Goal: Task Accomplishment & Management: Manage account settings

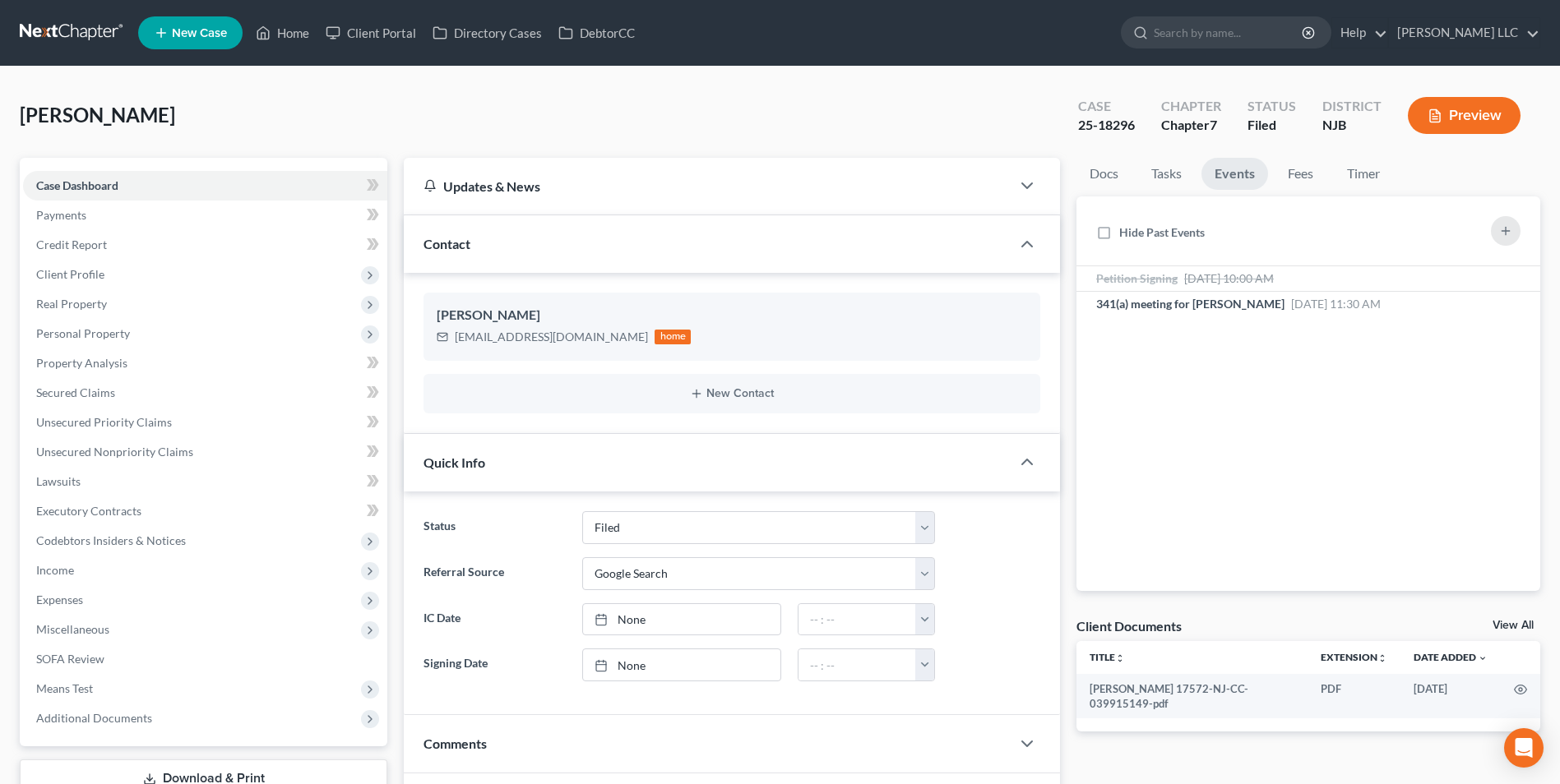
select select "6"
select select "4"
click at [69, 35] on link at bounding box center [72, 33] width 105 height 30
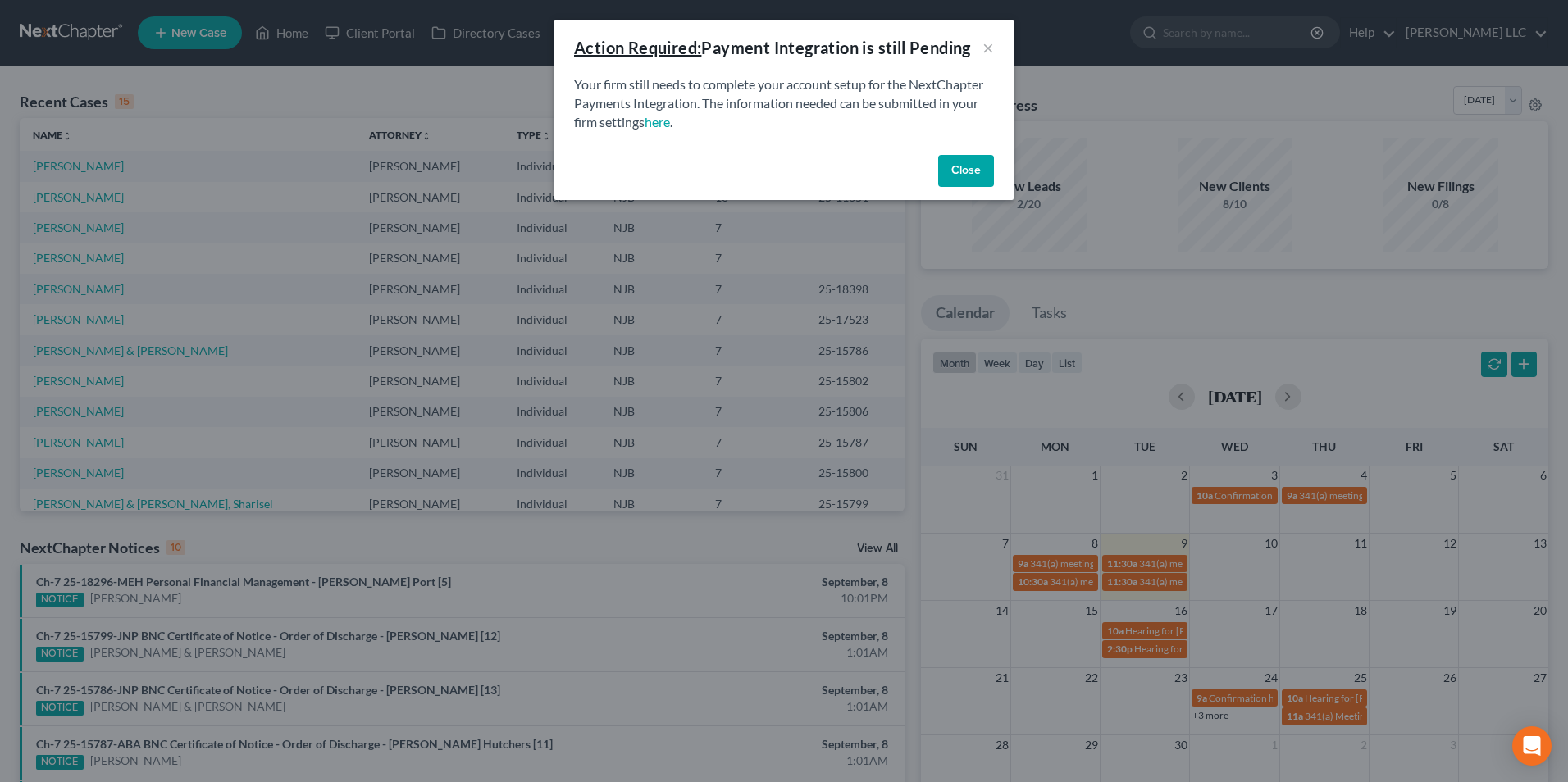
click at [955, 165] on button "Close" at bounding box center [965, 171] width 56 height 33
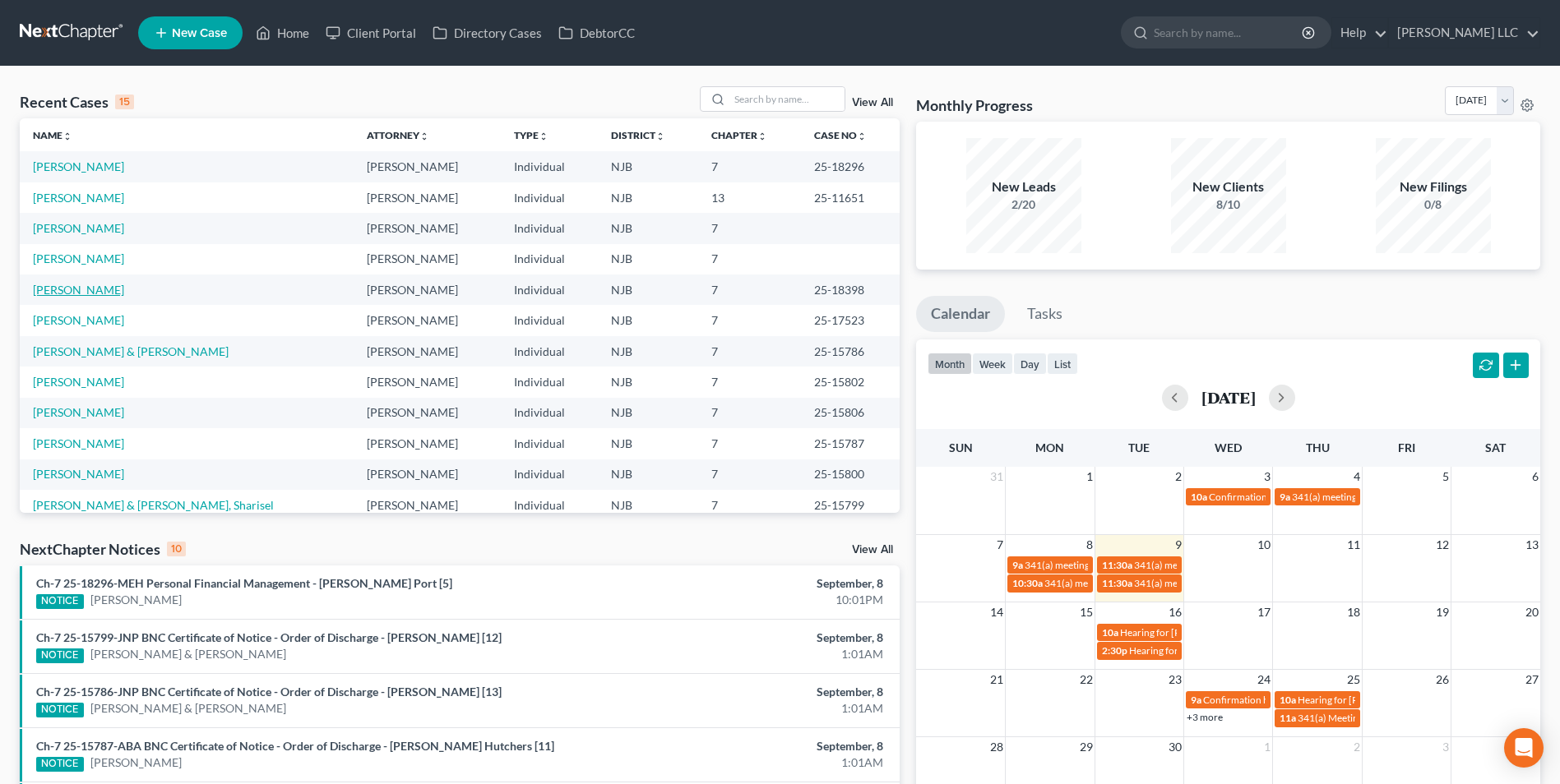
click at [81, 293] on link "[PERSON_NAME]" at bounding box center [78, 290] width 91 height 14
select select "6"
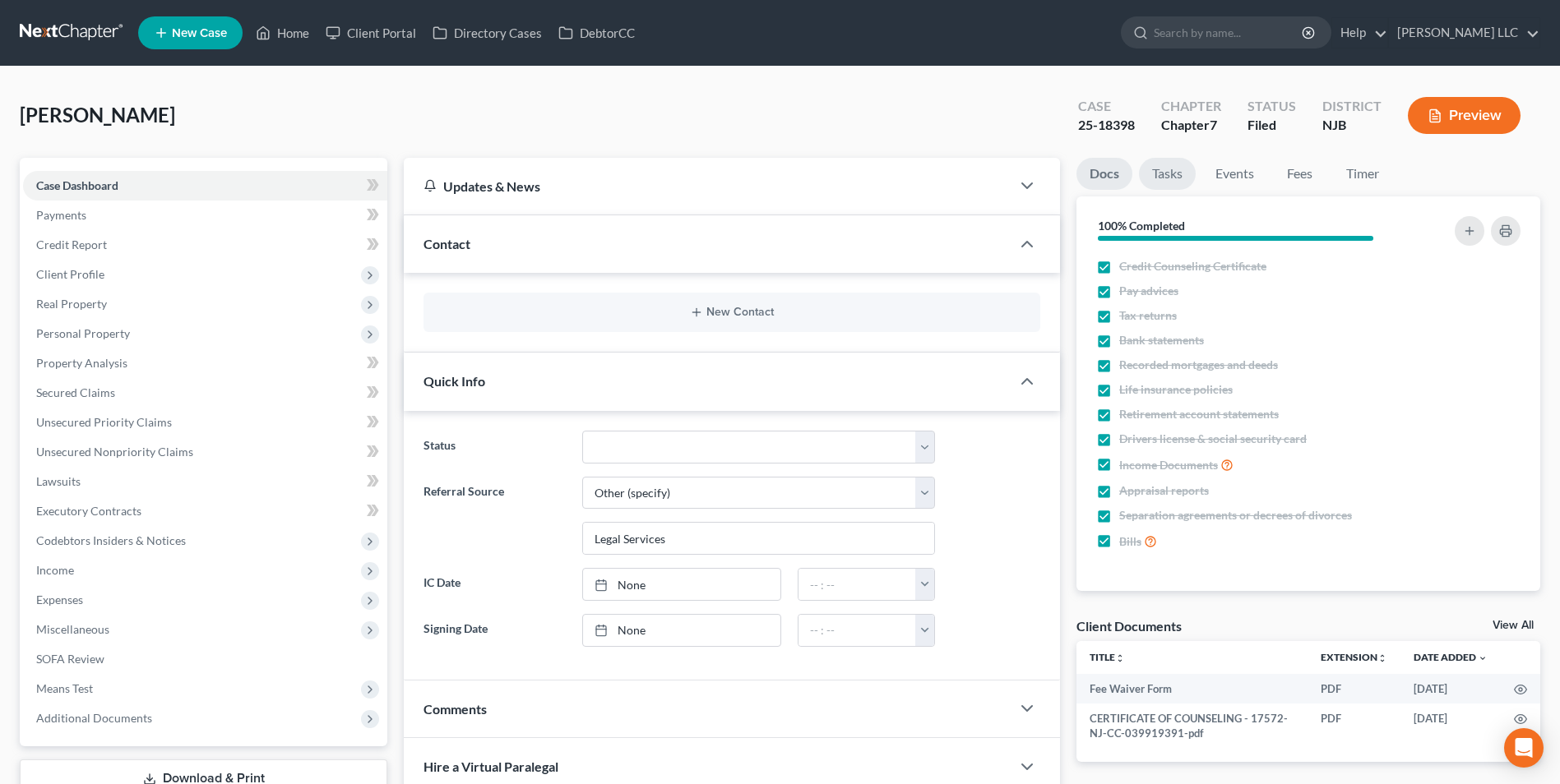
click at [1168, 174] on link "Tasks" at bounding box center [1167, 174] width 56 height 32
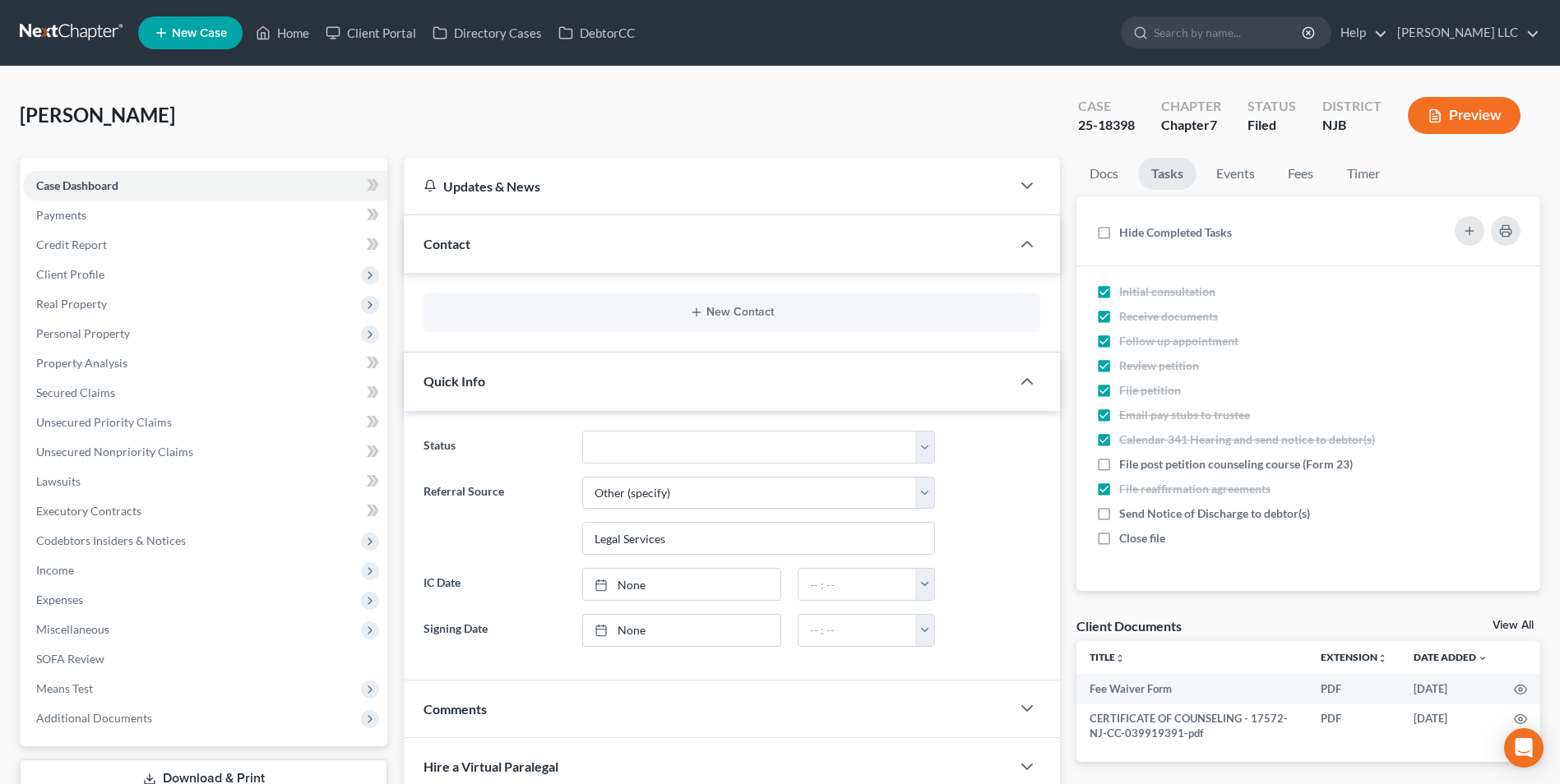
click at [1516, 628] on link "View All" at bounding box center [1514, 626] width 42 height 12
select select "9"
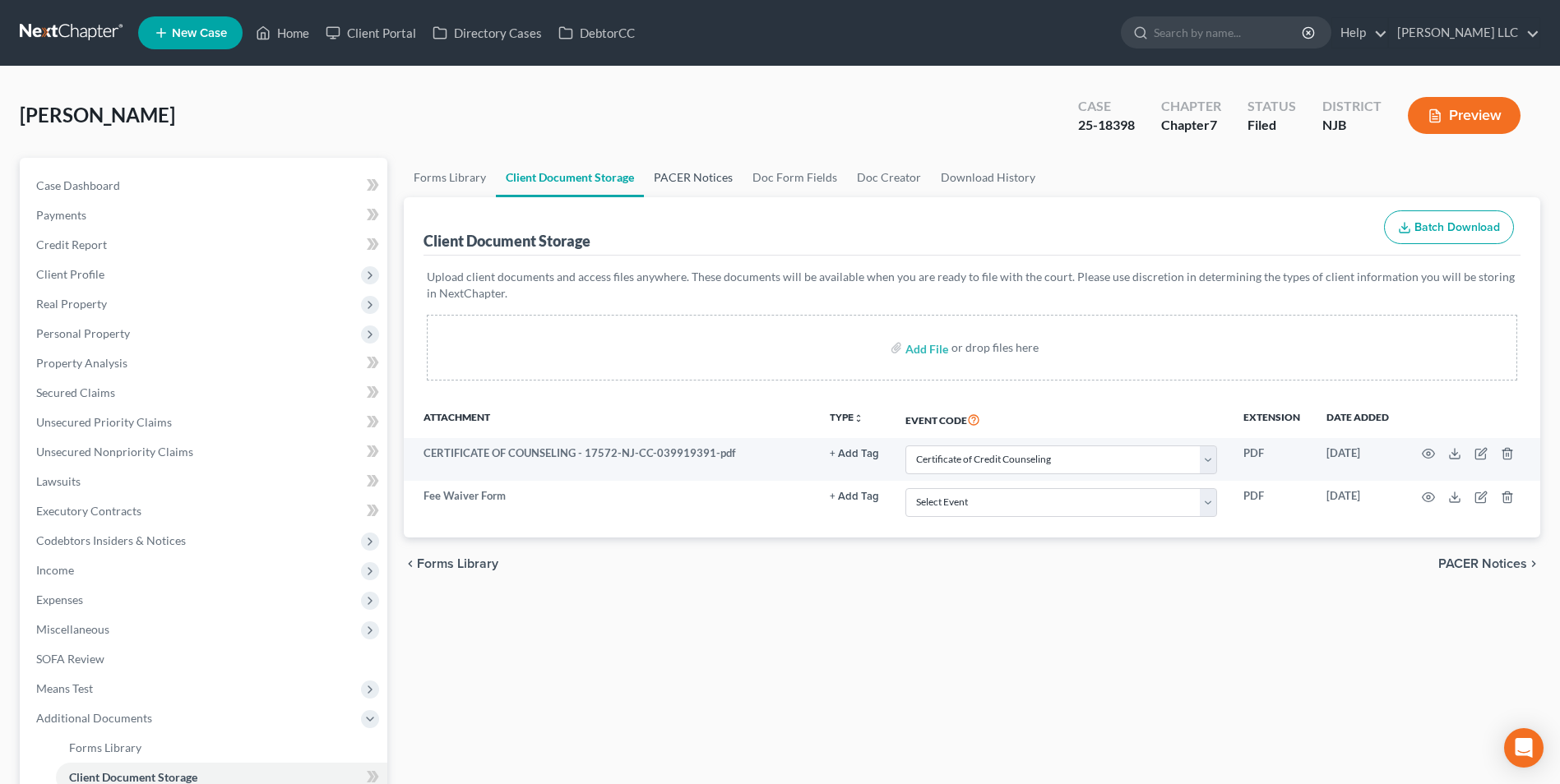
click at [705, 180] on link "PACER Notices" at bounding box center [693, 178] width 99 height 40
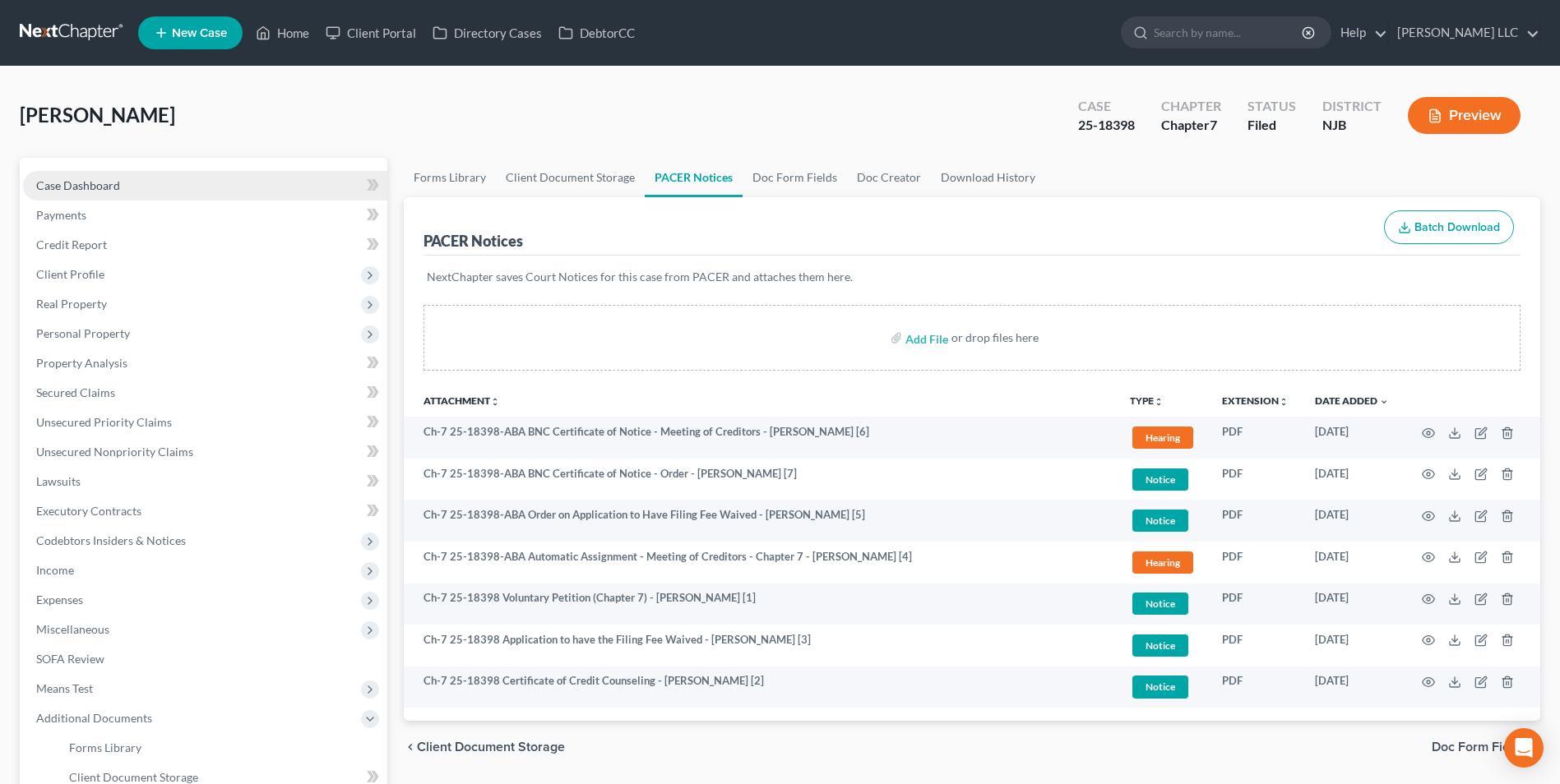
click at [77, 188] on span "Case Dashboard" at bounding box center [78, 185] width 84 height 14
select select "6"
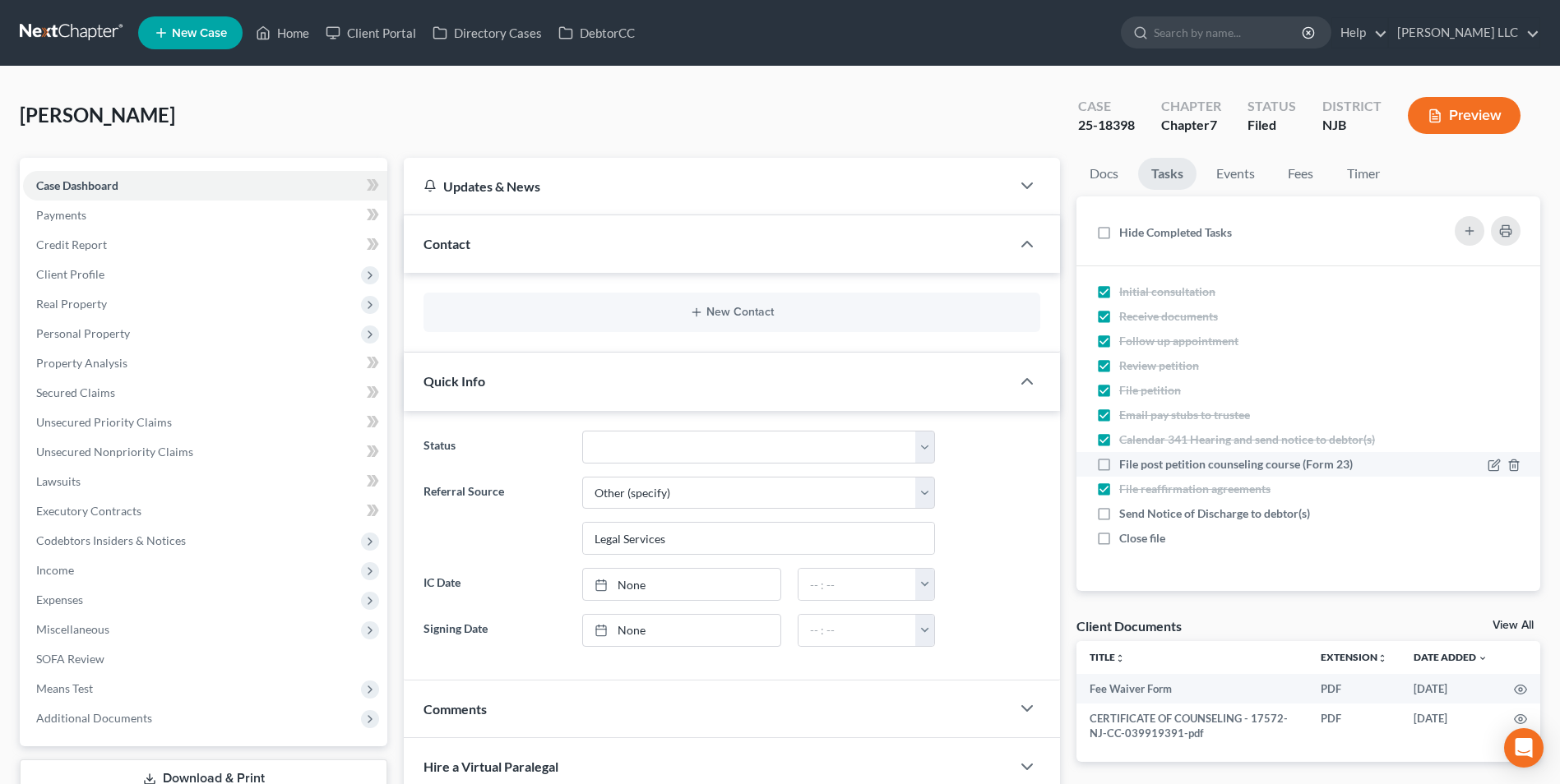
click at [1120, 465] on label "File post petition counseling course (Form 23)" at bounding box center [1242, 465] width 246 height 17
click at [1126, 465] on input "File post petition counseling course (Form 23)" at bounding box center [1131, 462] width 11 height 11
checkbox input "true"
click at [72, 27] on link at bounding box center [72, 33] width 105 height 30
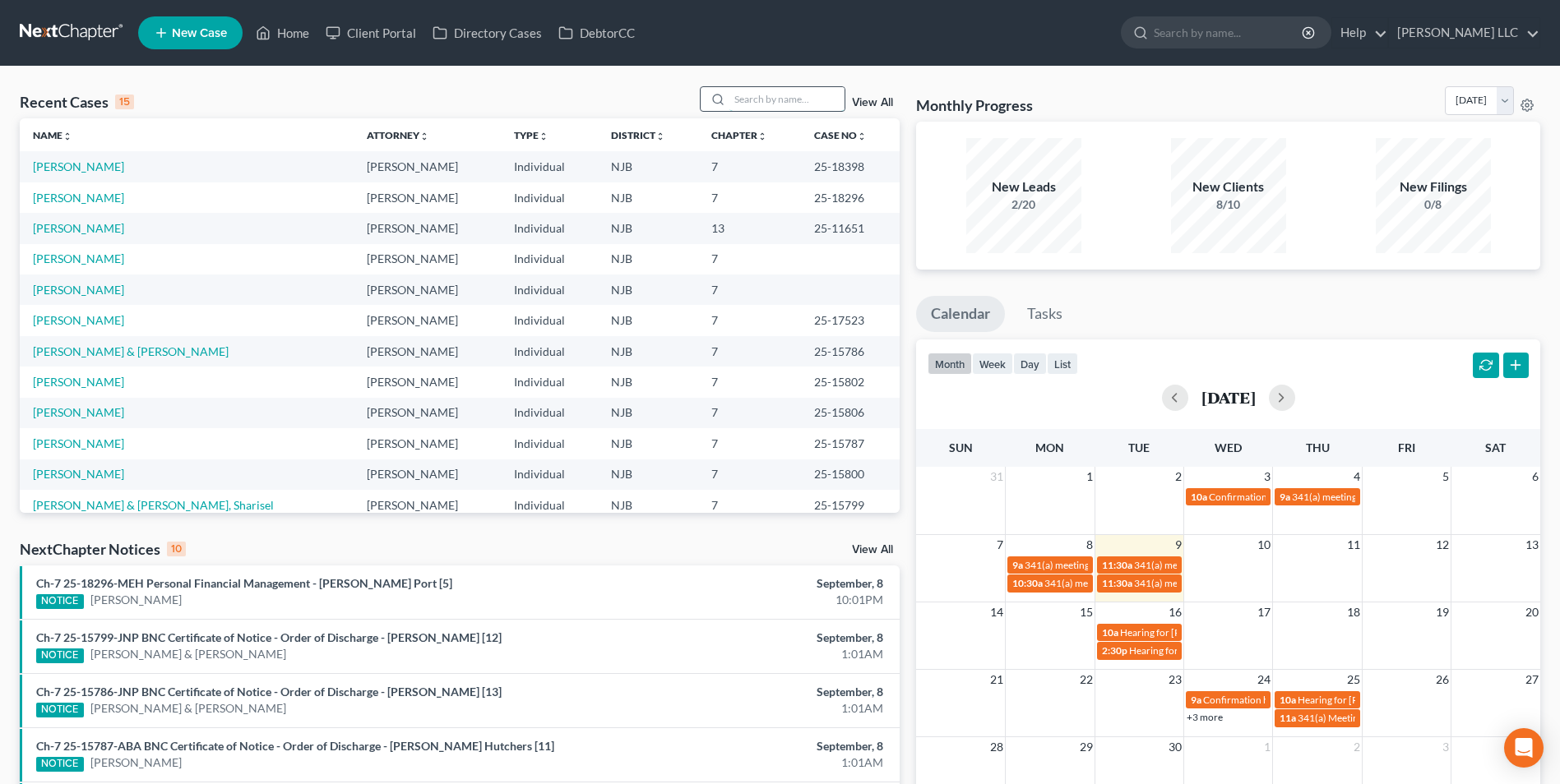
click at [775, 100] on input "search" at bounding box center [787, 99] width 115 height 24
type input "pa"
click at [83, 166] on link "Payton, Randy" at bounding box center [78, 166] width 91 height 14
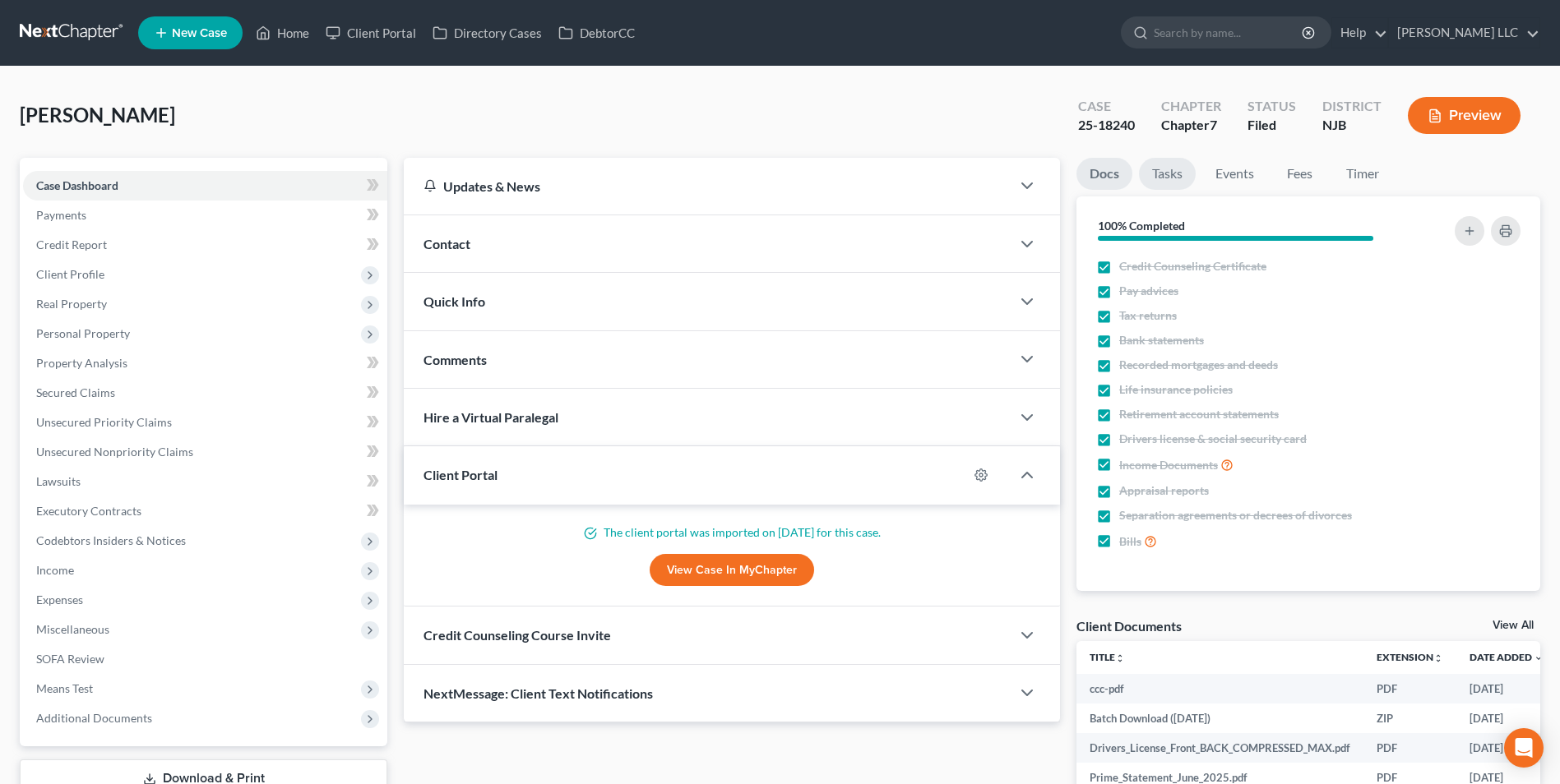
click at [1167, 177] on link "Tasks" at bounding box center [1167, 174] width 56 height 32
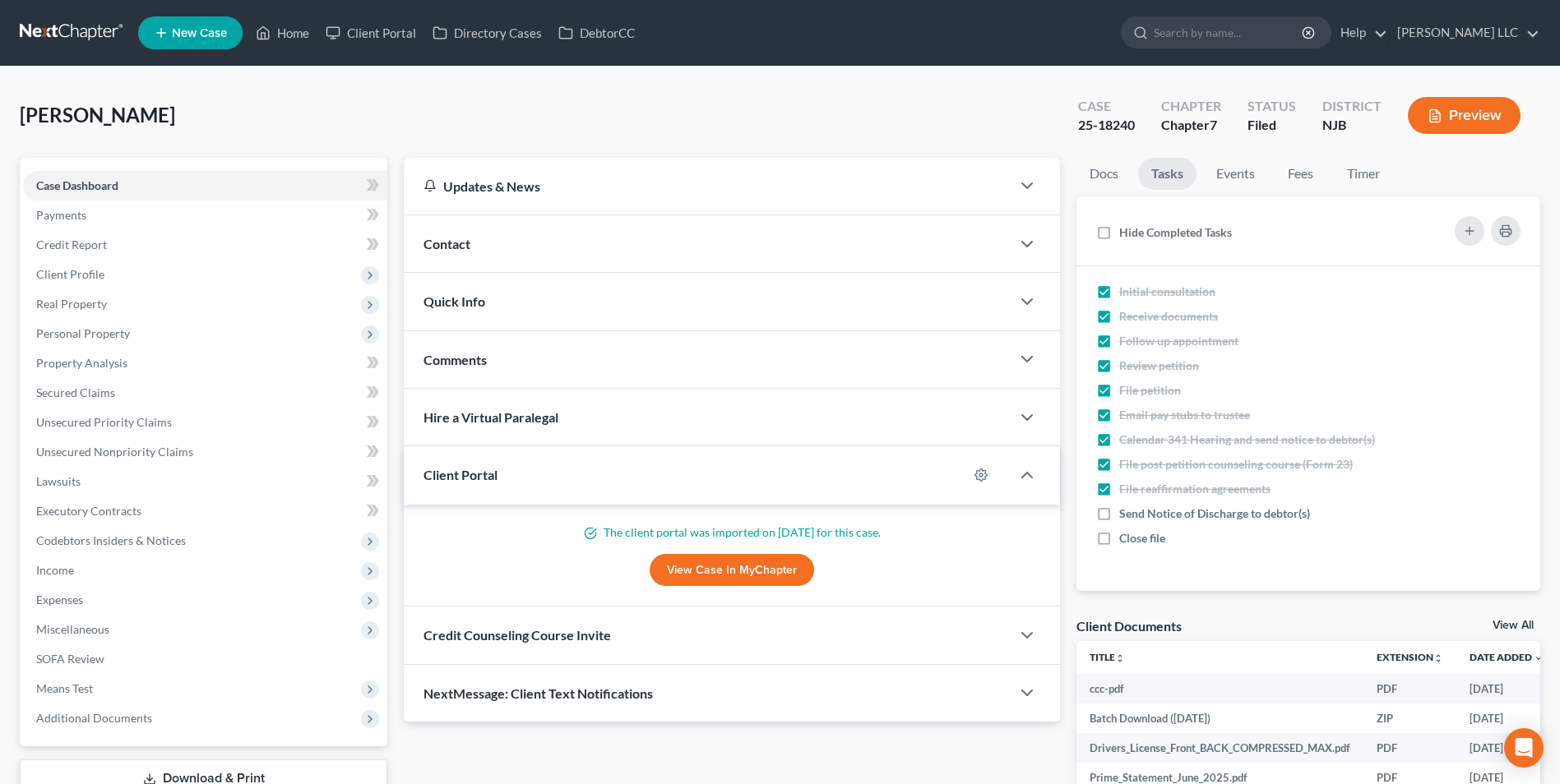
click at [1505, 627] on link "View All" at bounding box center [1514, 626] width 42 height 12
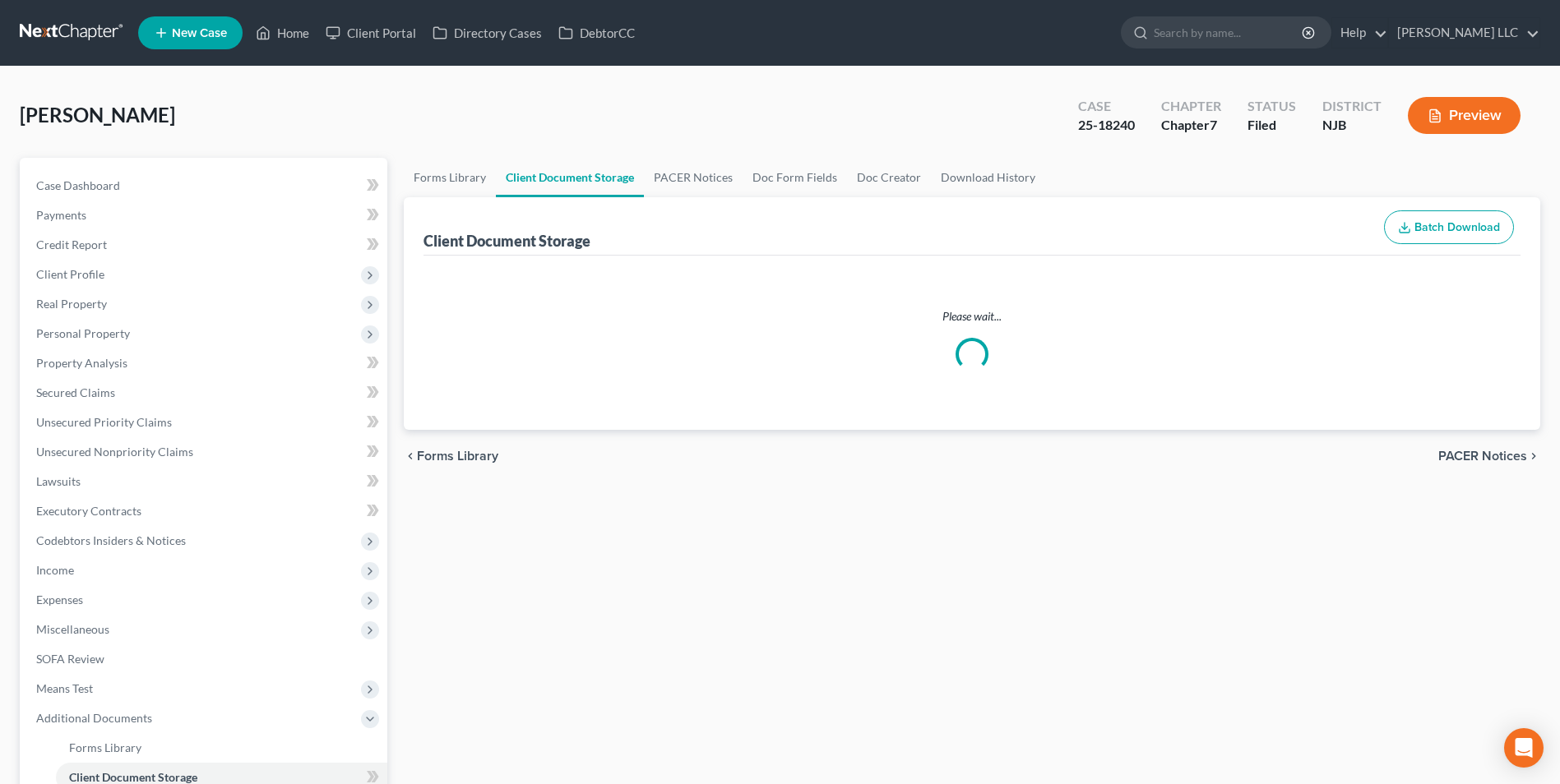
select select "9"
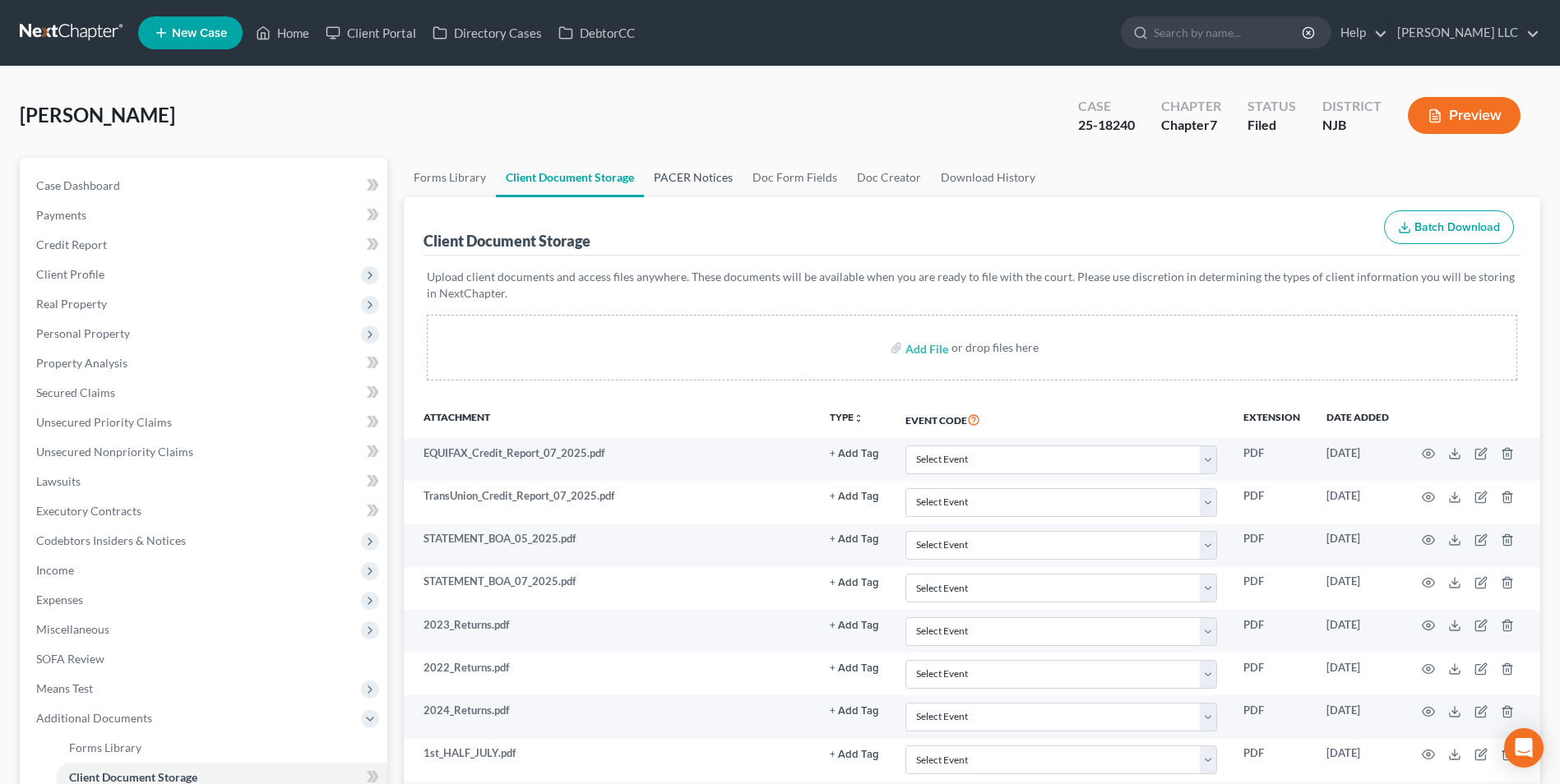
click at [693, 178] on link "PACER Notices" at bounding box center [693, 178] width 99 height 40
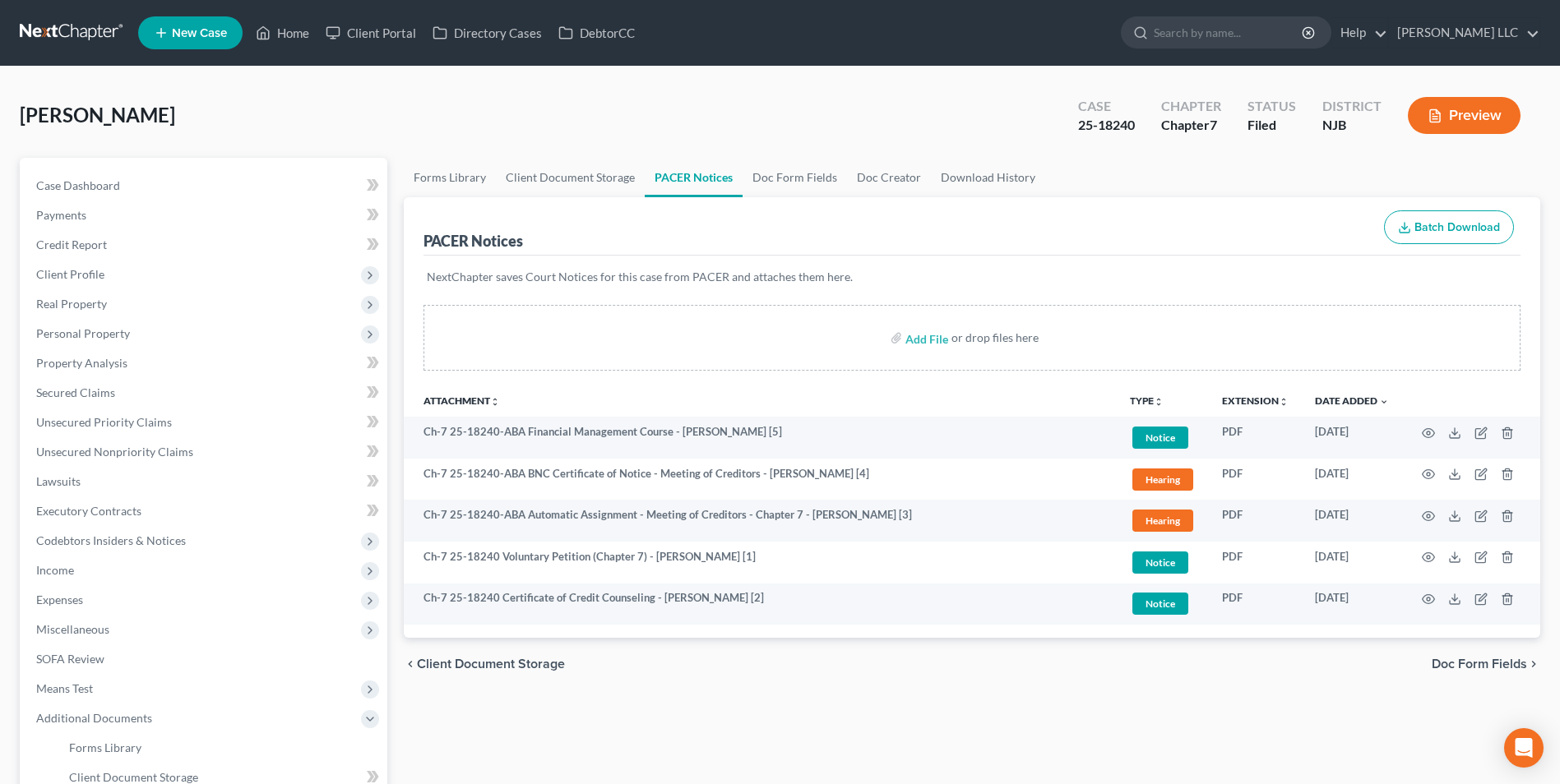
click at [59, 31] on link at bounding box center [72, 33] width 105 height 30
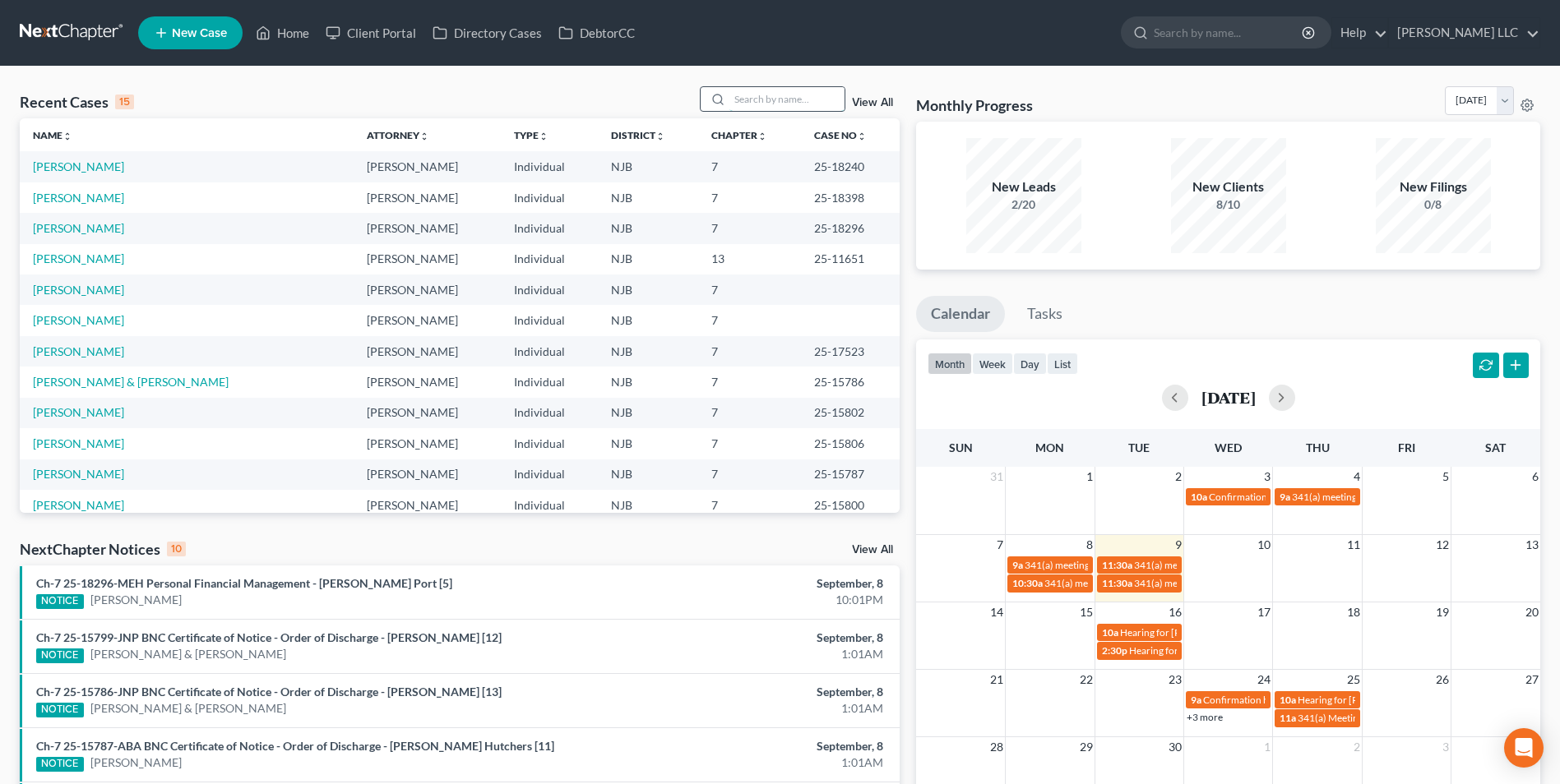
click at [770, 100] on input "search" at bounding box center [787, 99] width 115 height 24
type input "[PERSON_NAME]"
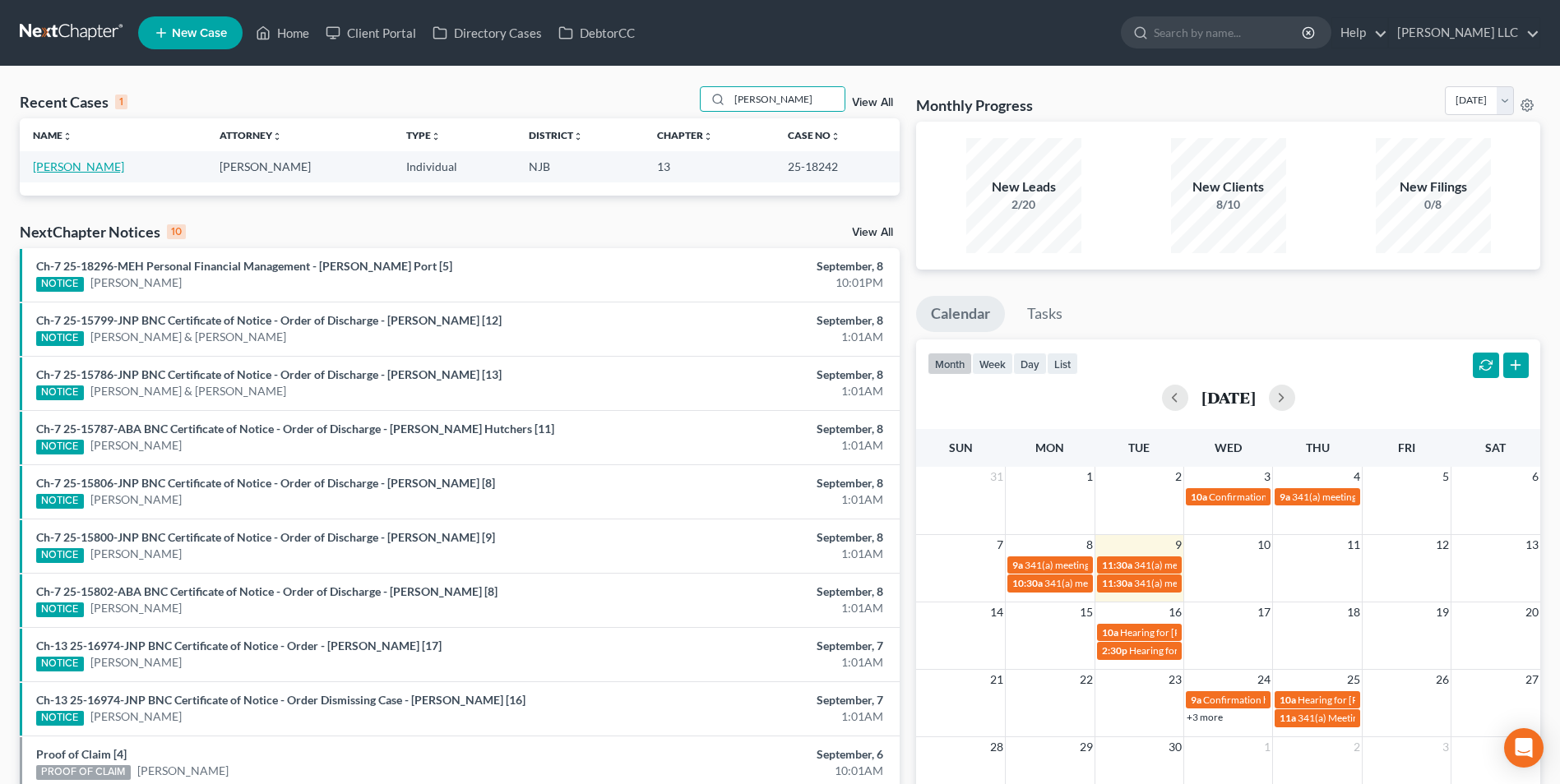
click at [40, 170] on link "Shuler, Julie" at bounding box center [78, 166] width 91 height 14
select select "4"
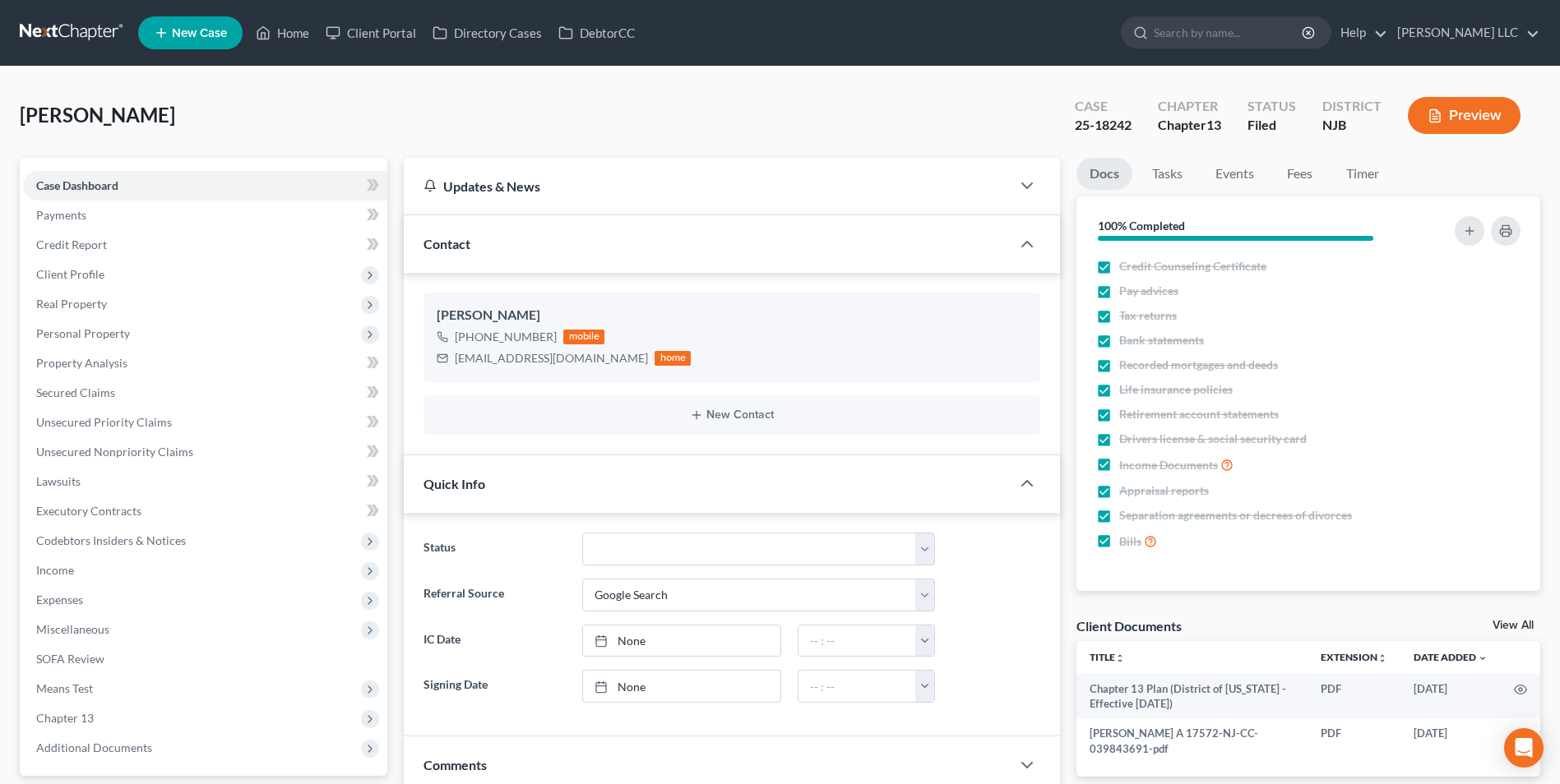
click at [1514, 626] on link "View All" at bounding box center [1514, 626] width 42 height 12
select select "9"
select select "19"
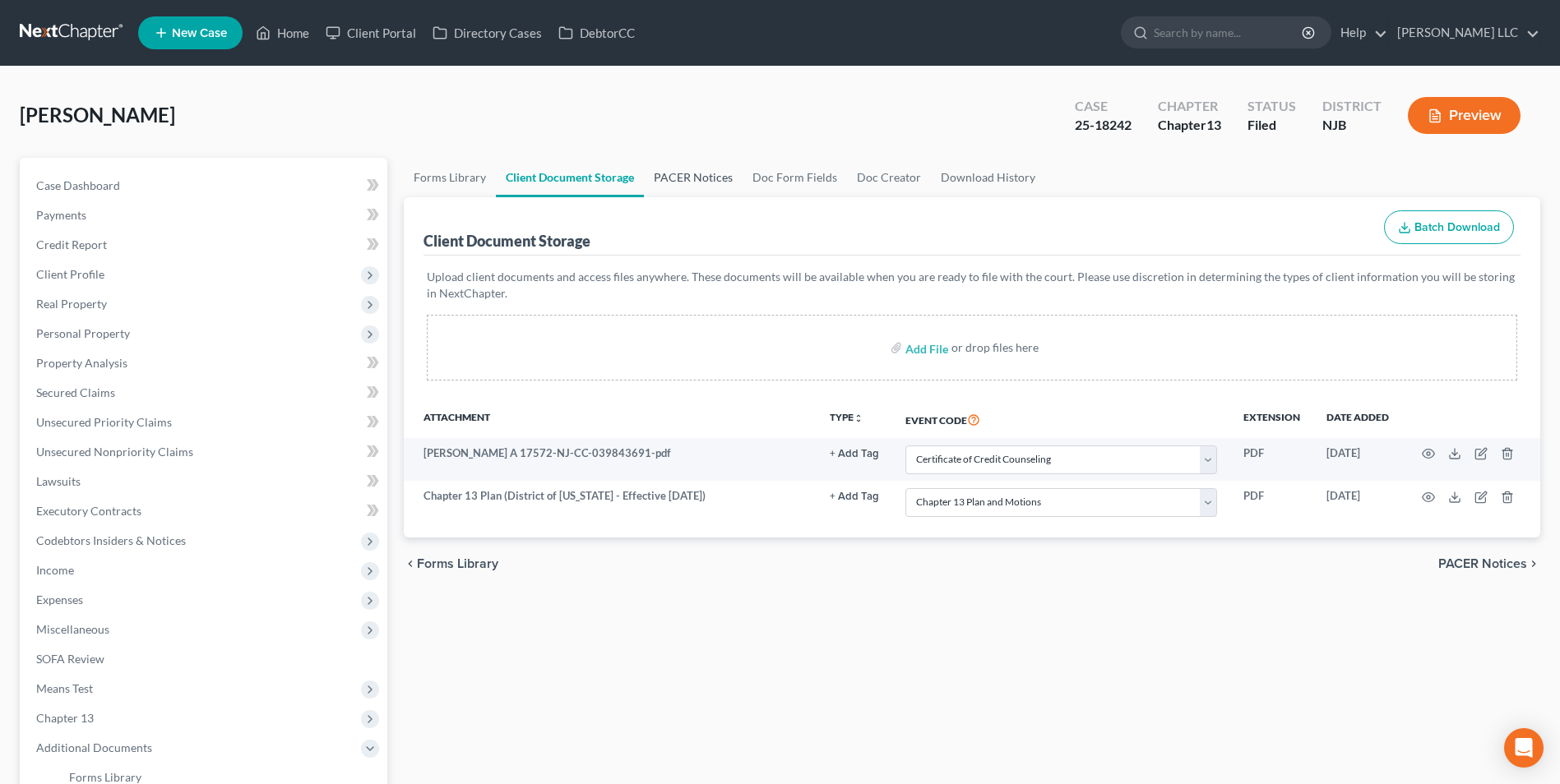
click at [712, 182] on link "PACER Notices" at bounding box center [693, 178] width 99 height 40
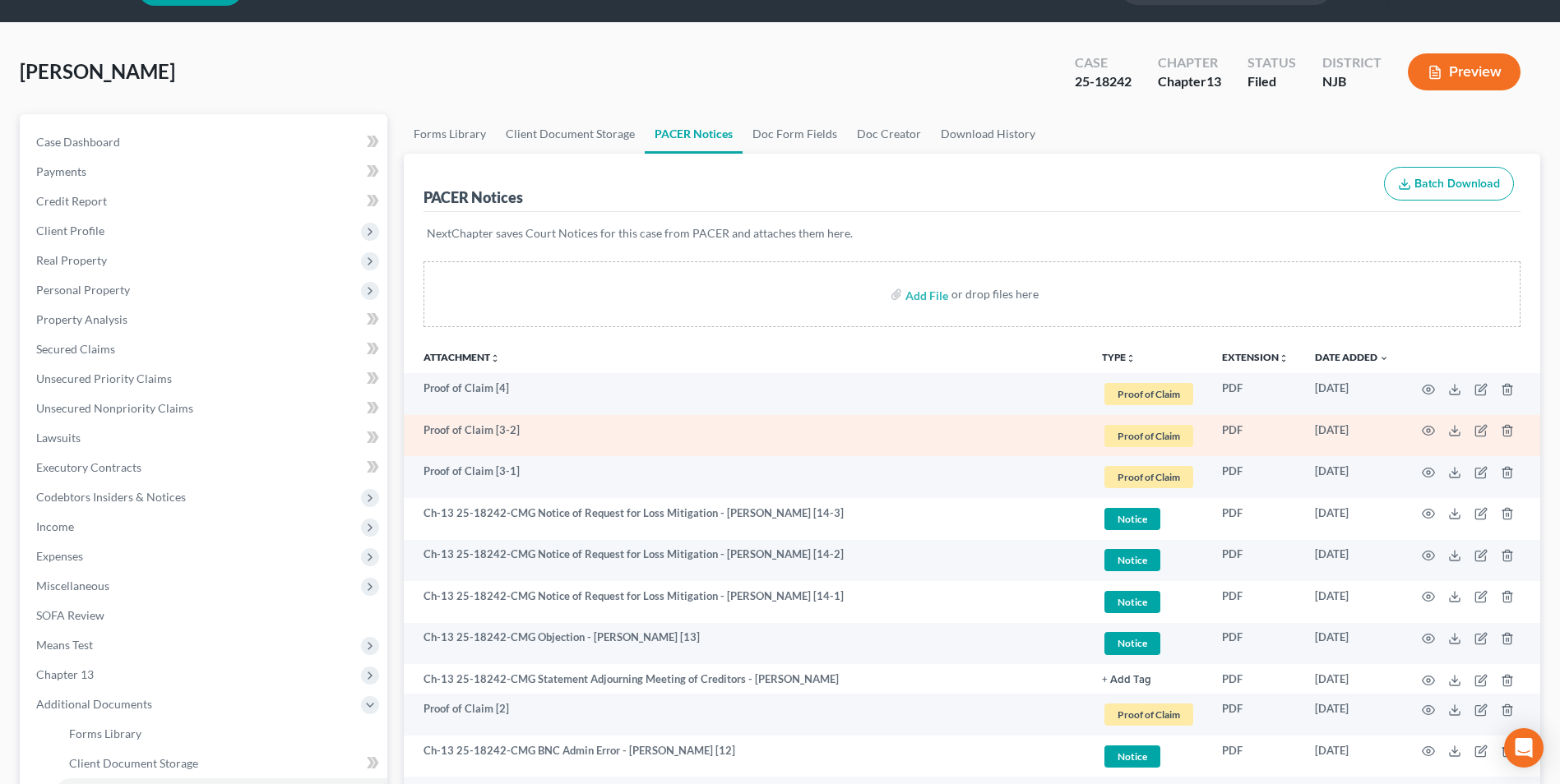
scroll to position [82, 0]
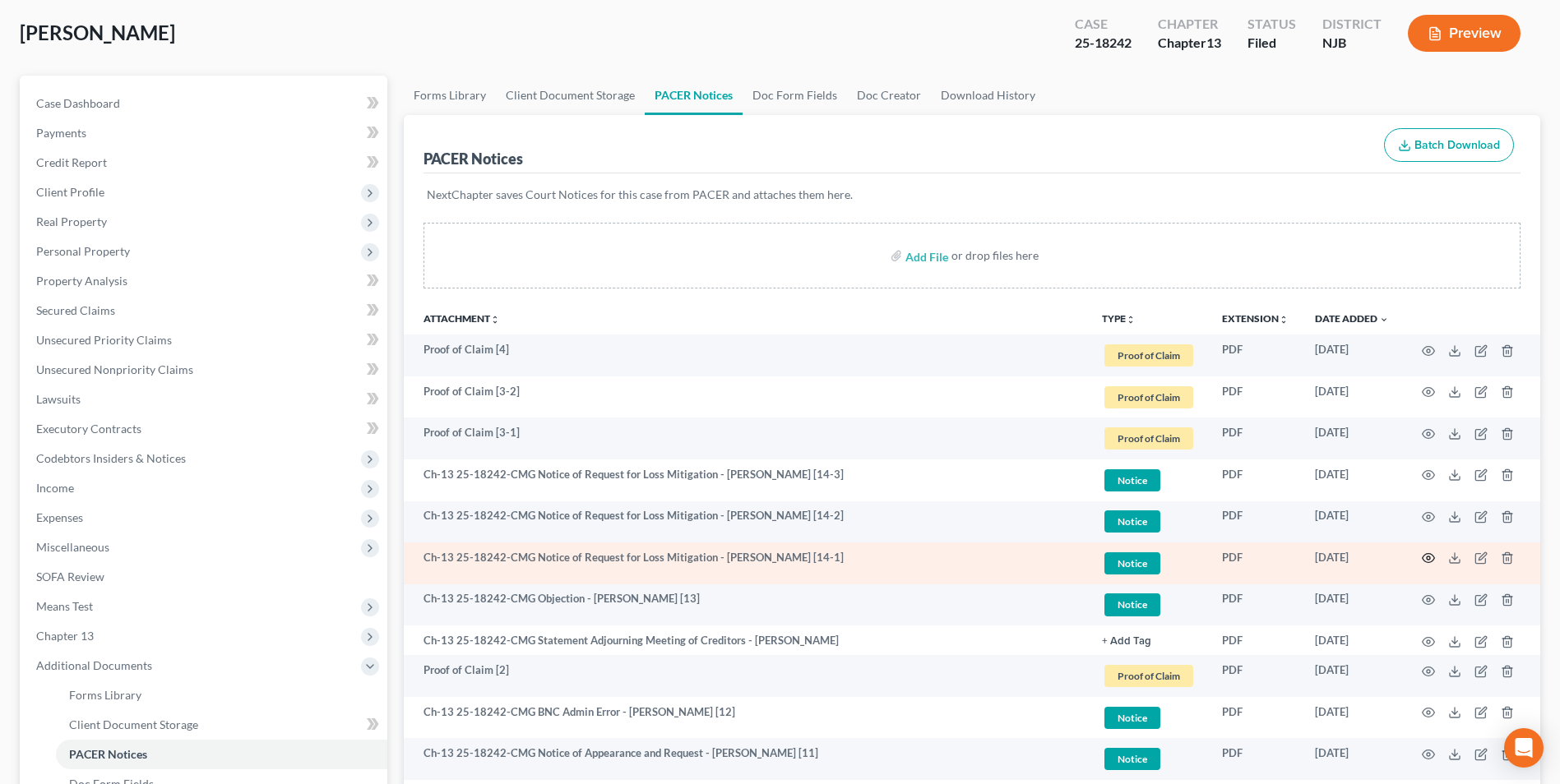
click at [1428, 557] on circle "button" at bounding box center [1428, 558] width 3 height 3
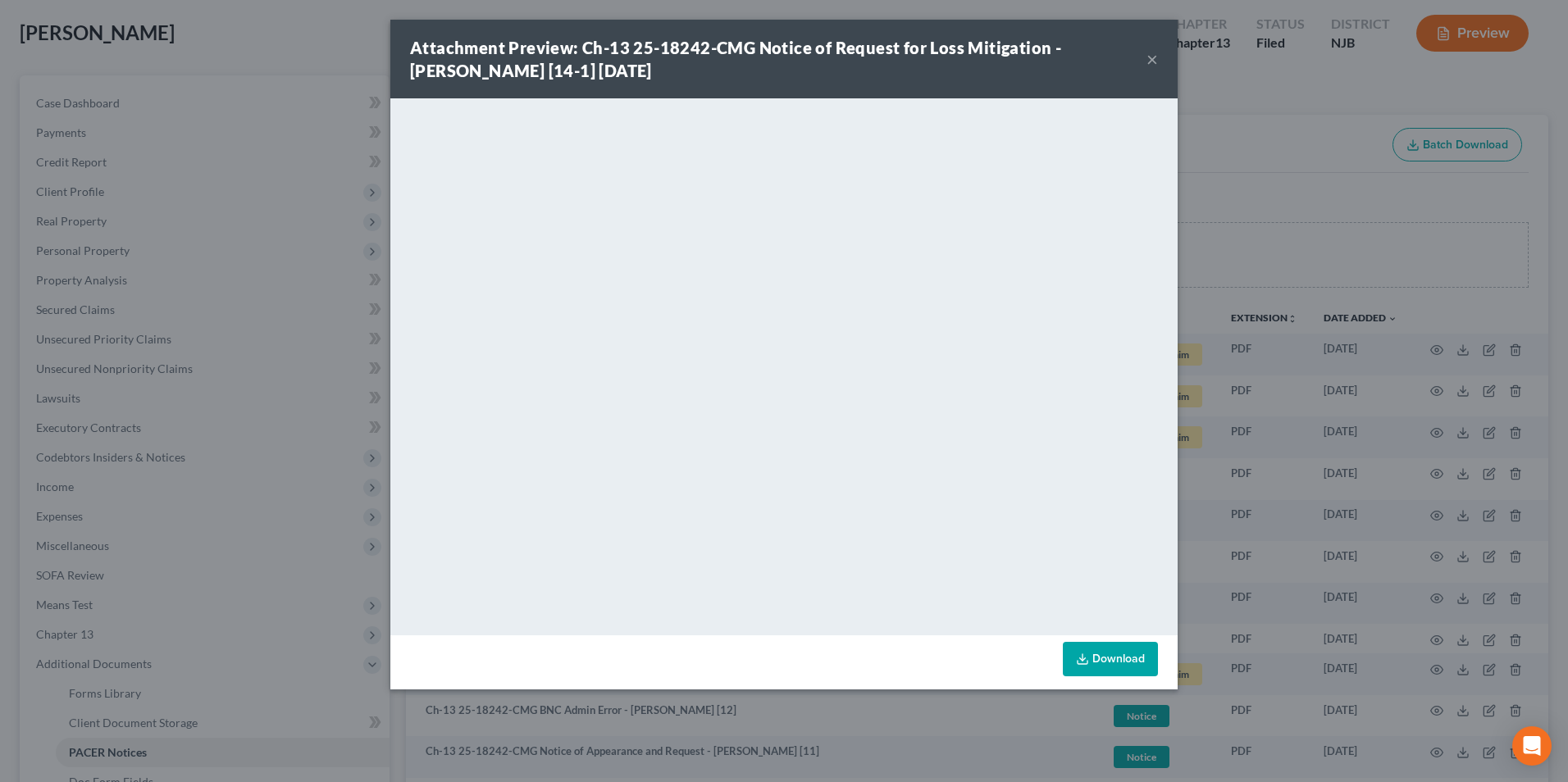
click at [1152, 61] on button "×" at bounding box center [1153, 59] width 12 height 20
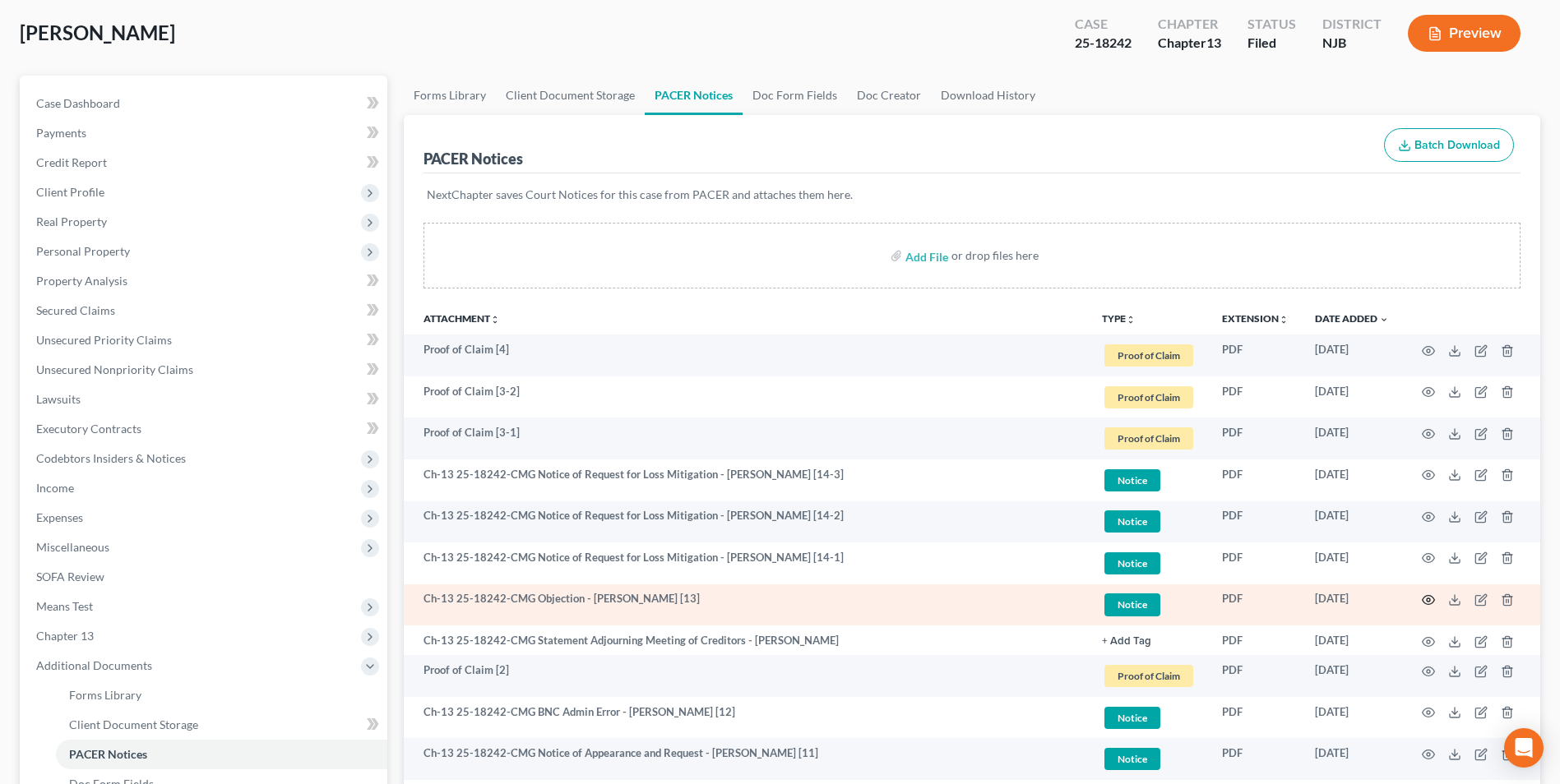
click at [1428, 601] on circle "button" at bounding box center [1428, 599] width 3 height 3
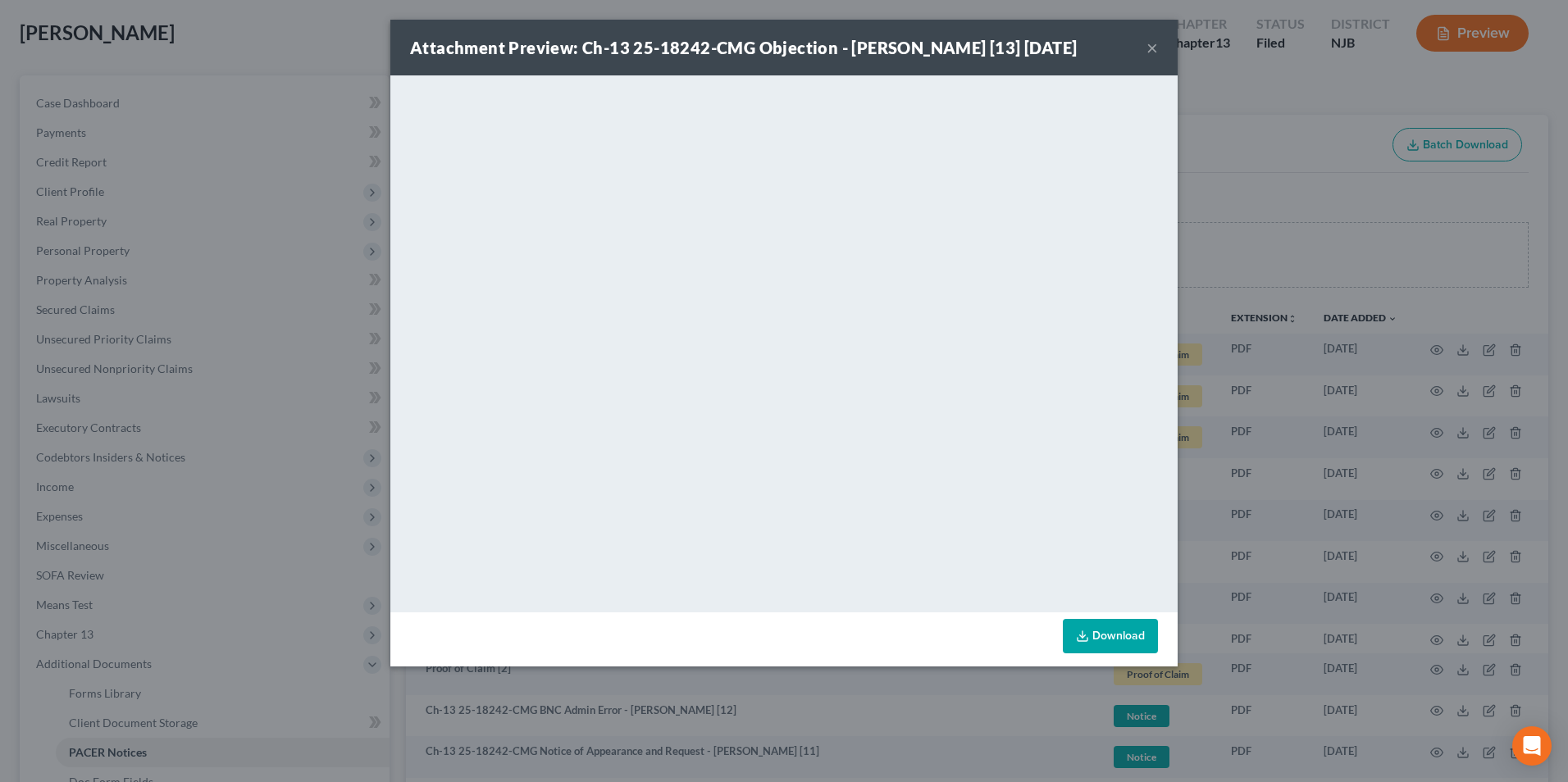
click at [1144, 45] on div "Attachment Preview: Ch-13 25-18242-CMG Objection - Julie Ann Shuler [13] 08/25/…" at bounding box center [784, 47] width 787 height 56
click at [1152, 46] on button "×" at bounding box center [1153, 47] width 12 height 20
